Goal: Task Accomplishment & Management: Manage account settings

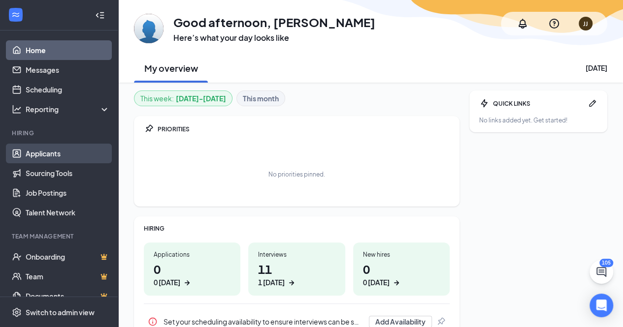
click at [49, 153] on link "Applicants" at bounding box center [68, 154] width 84 height 20
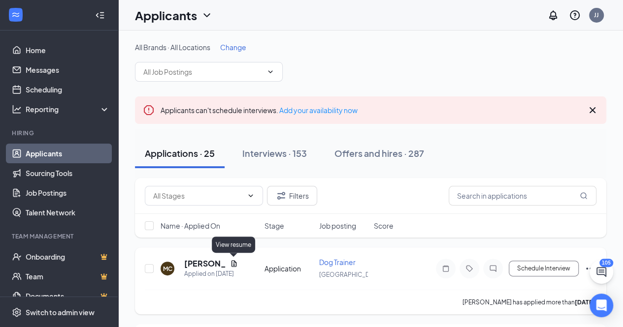
click at [235, 262] on icon "Document" at bounding box center [233, 264] width 5 height 6
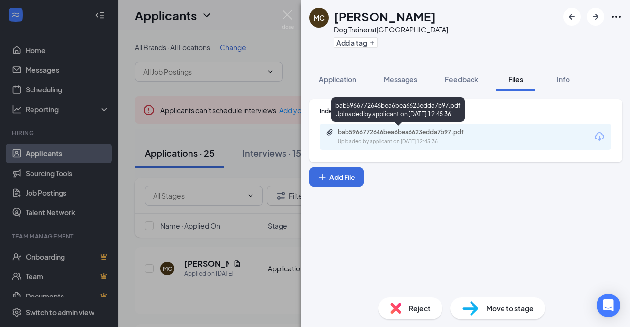
click at [415, 134] on div "bab5966772646bea6bea6623edda7b97.pdf" at bounding box center [407, 133] width 138 height 8
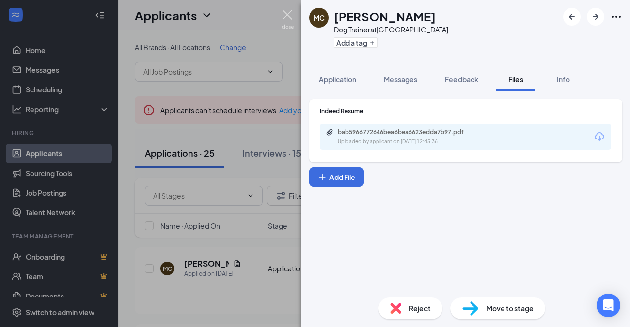
click at [289, 12] on img at bounding box center [288, 19] width 12 height 19
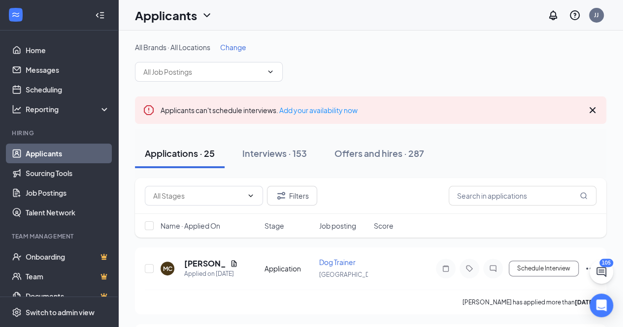
click at [234, 47] on span "Change" at bounding box center [233, 47] width 26 height 9
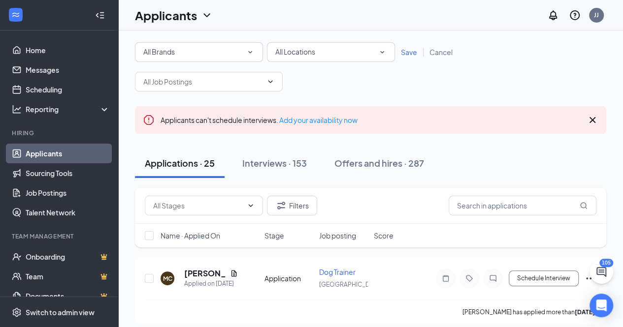
click at [297, 55] on span "All Locations" at bounding box center [295, 51] width 40 height 9
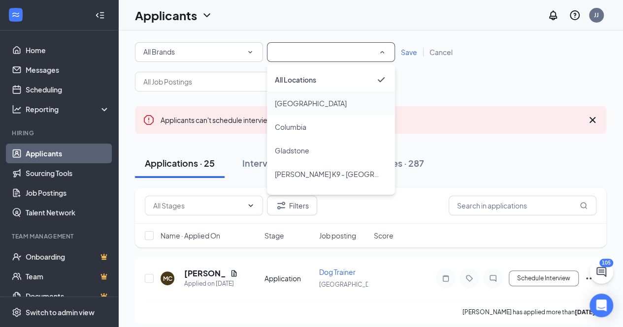
click at [297, 98] on span "[GEOGRAPHIC_DATA]" at bounding box center [311, 104] width 72 height 12
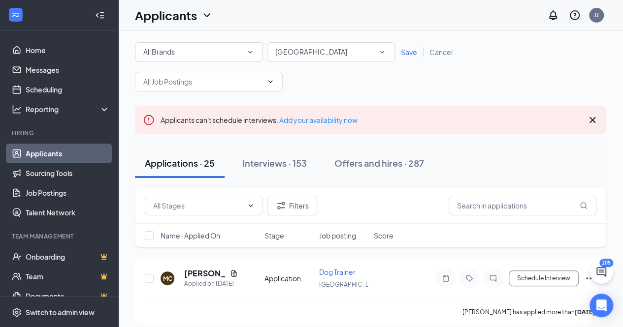
click at [404, 52] on span "Save" at bounding box center [409, 52] width 16 height 9
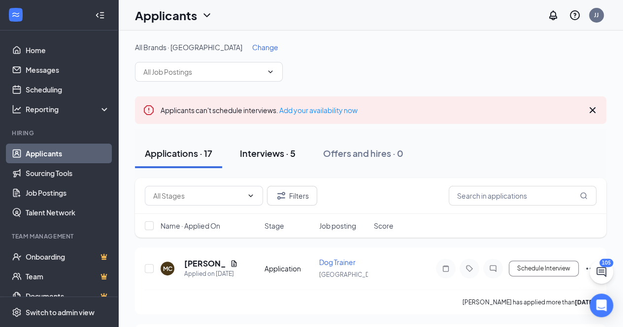
click at [275, 151] on div "Interviews · 5" at bounding box center [268, 153] width 56 height 12
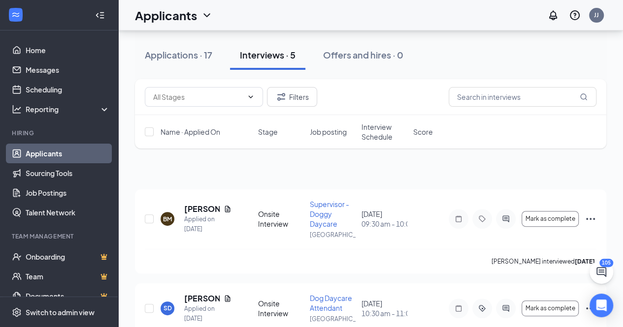
scroll to position [36, 0]
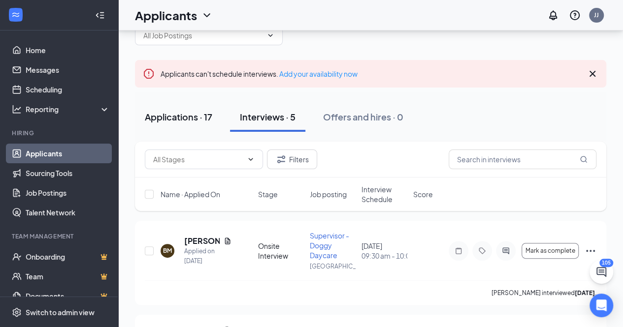
click at [199, 117] on div "Applications · 17" at bounding box center [178, 117] width 67 height 12
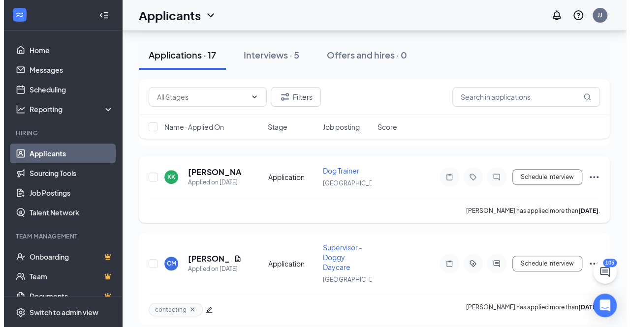
scroll to position [148, 0]
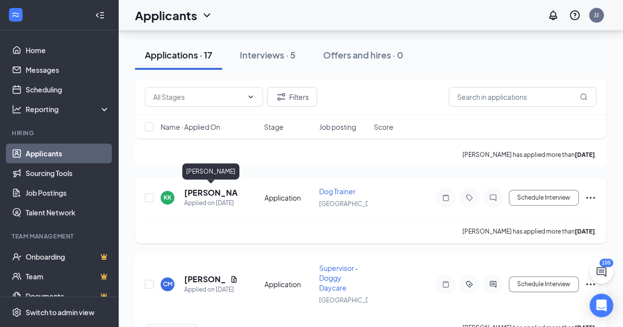
click at [204, 193] on h5 "[PERSON_NAME]" at bounding box center [211, 193] width 54 height 11
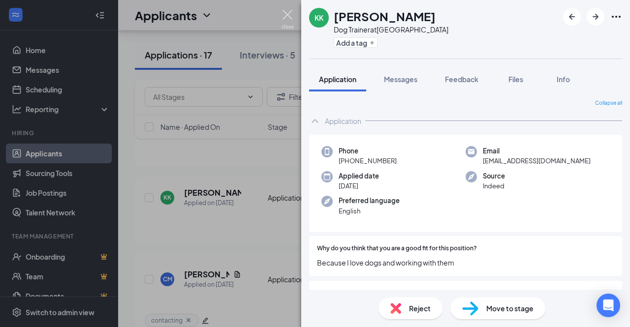
click at [287, 13] on img at bounding box center [288, 19] width 12 height 19
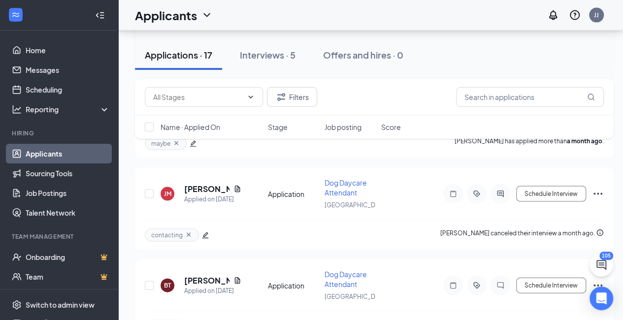
scroll to position [798, 0]
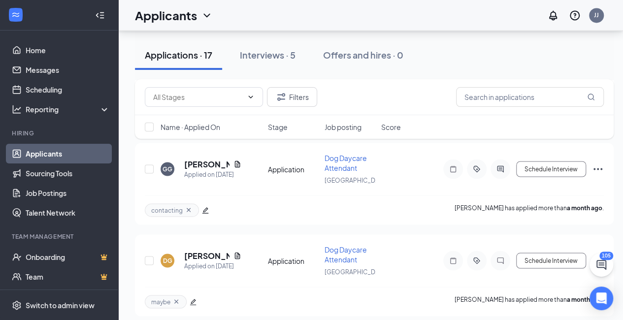
click at [198, 61] on button "Applications · 17" at bounding box center [178, 55] width 87 height 30
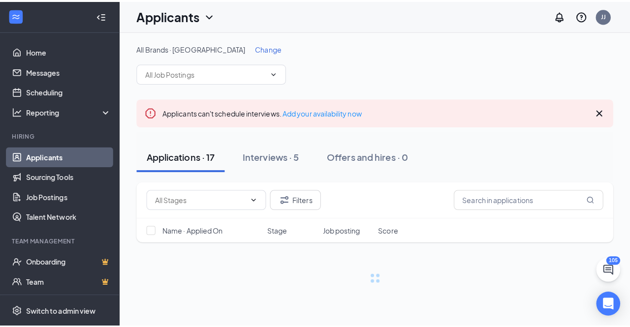
scroll to position [0, 0]
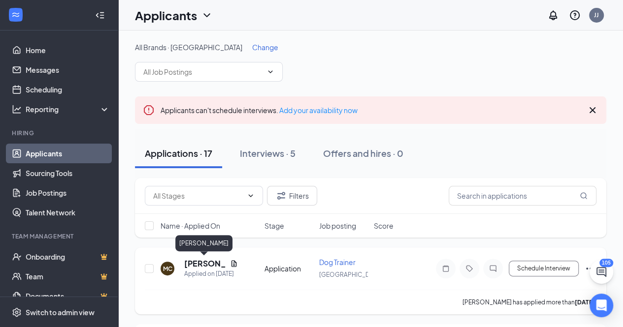
click at [198, 264] on h5 "[PERSON_NAME]" at bounding box center [205, 264] width 42 height 11
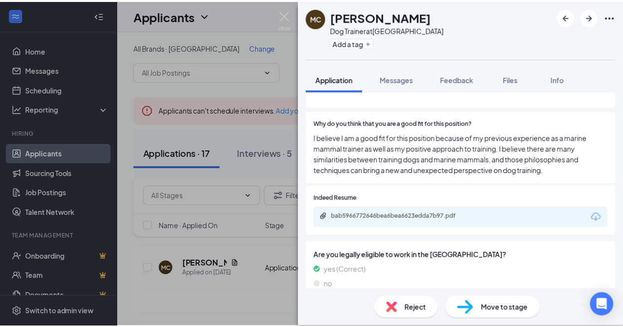
scroll to position [139, 0]
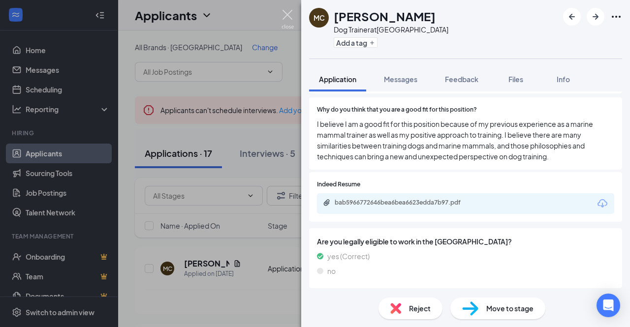
click at [288, 16] on img at bounding box center [288, 19] width 12 height 19
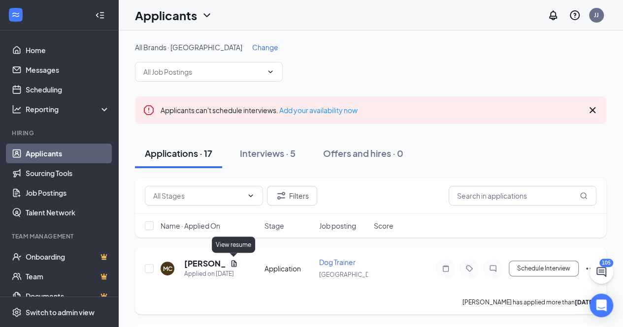
click at [232, 266] on icon "Document" at bounding box center [233, 264] width 5 height 6
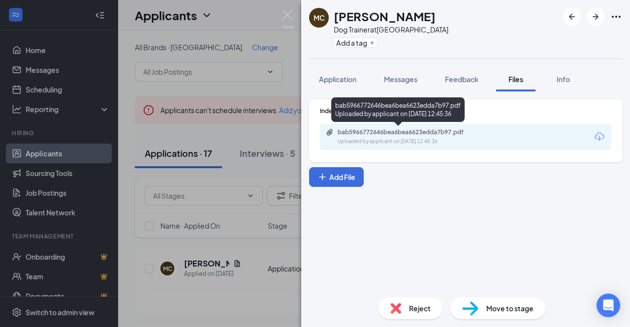
click at [407, 138] on div "Uploaded by applicant on [DATE] 12:45:36" at bounding box center [412, 142] width 148 height 8
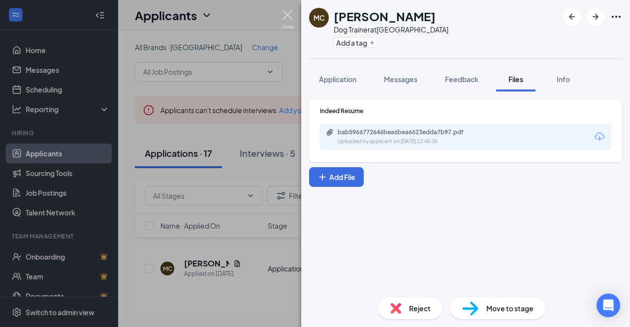
click at [290, 13] on img at bounding box center [288, 19] width 12 height 19
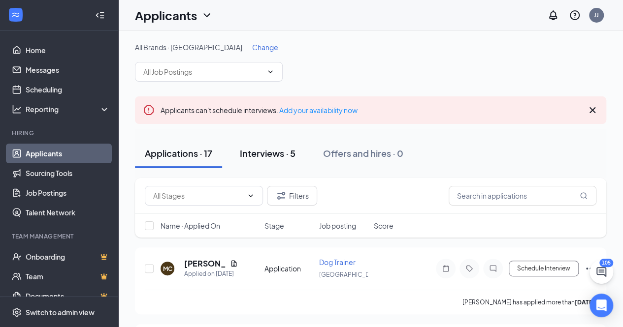
click at [264, 153] on div "Interviews · 5" at bounding box center [268, 153] width 56 height 12
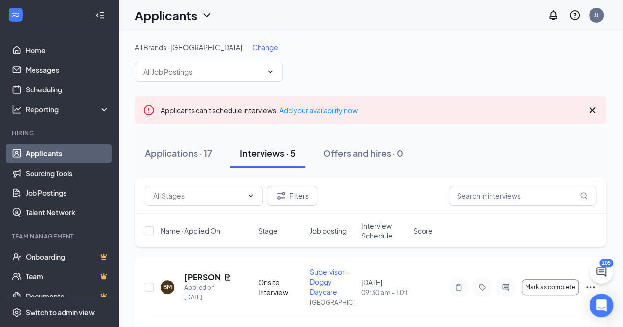
click at [252, 45] on span "Change" at bounding box center [265, 47] width 26 height 9
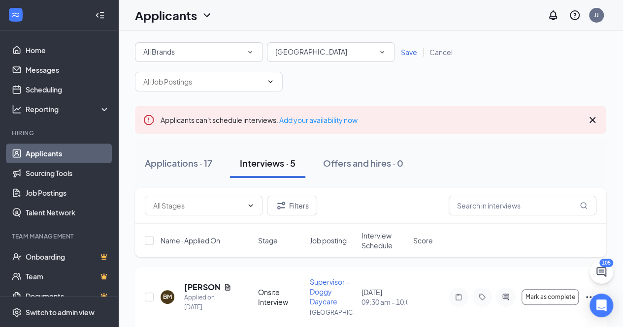
click at [316, 53] on div "[GEOGRAPHIC_DATA]" at bounding box center [330, 52] width 111 height 12
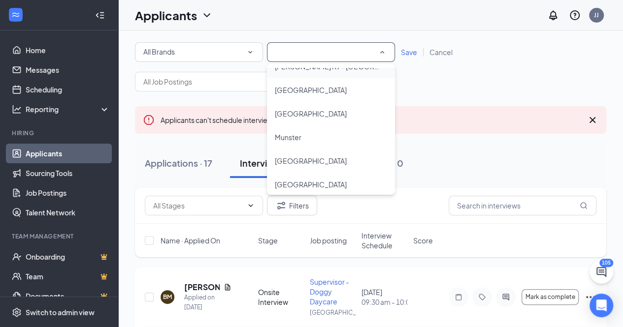
scroll to position [113, 0]
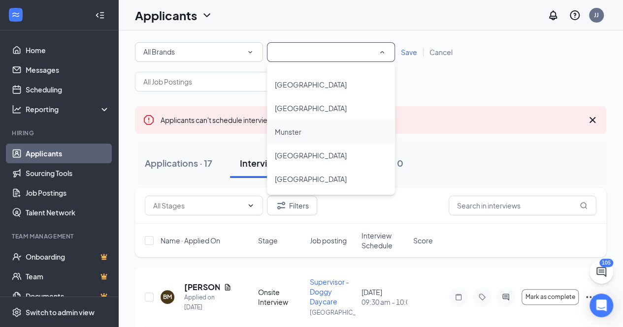
click at [316, 131] on div "Munster" at bounding box center [331, 132] width 112 height 12
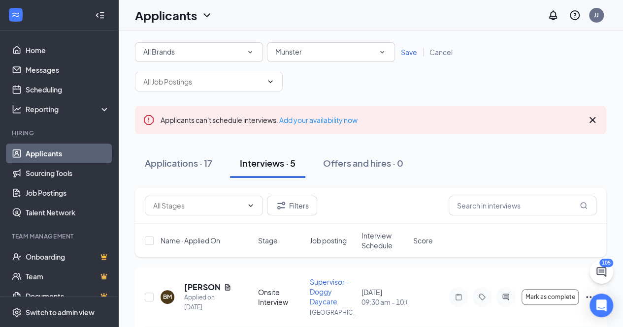
click at [403, 51] on span "Save" at bounding box center [409, 52] width 16 height 9
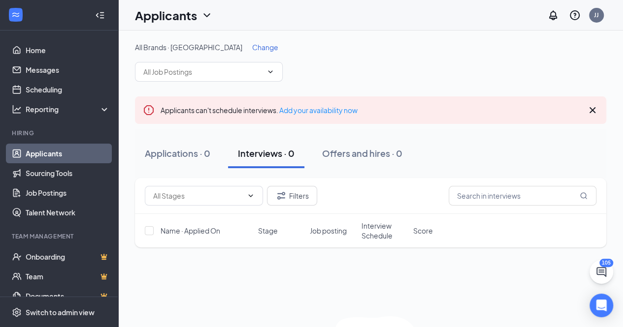
click at [252, 45] on span "Change" at bounding box center [265, 47] width 26 height 9
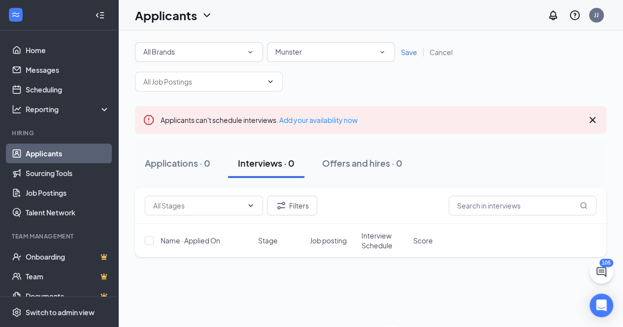
click at [372, 52] on div "Munster" at bounding box center [330, 52] width 111 height 12
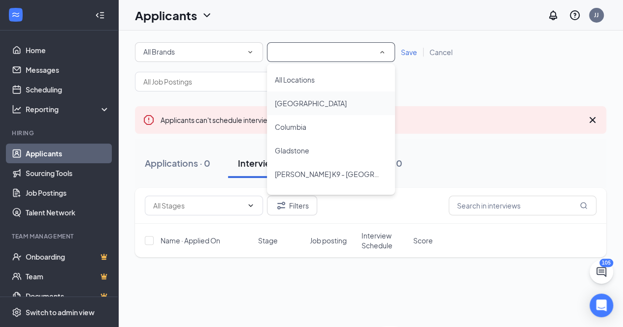
click at [319, 104] on div "[GEOGRAPHIC_DATA]" at bounding box center [331, 104] width 112 height 12
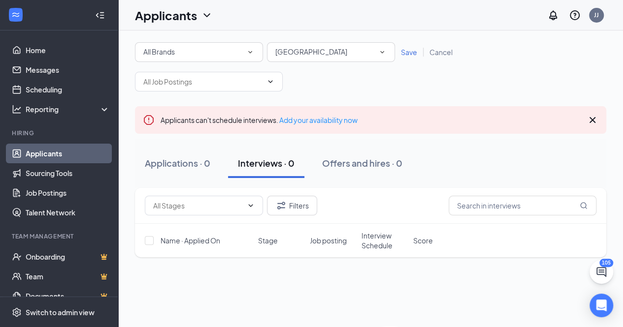
click at [405, 48] on span "Save" at bounding box center [409, 52] width 16 height 9
